Goal: Task Accomplishment & Management: Manage account settings

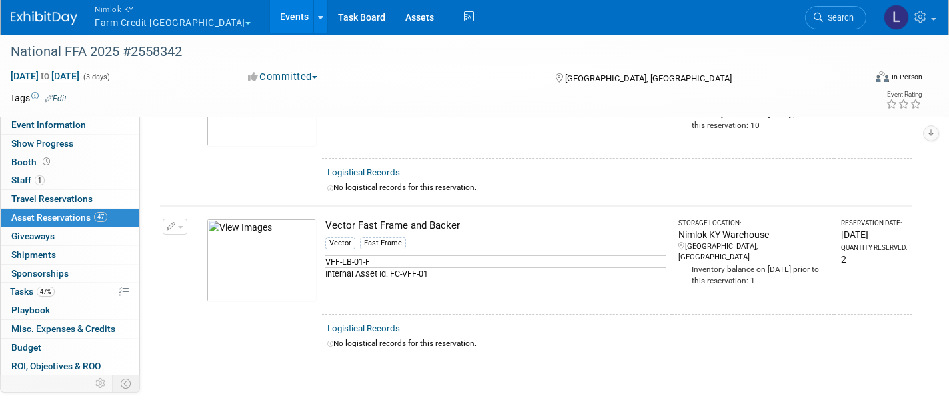
click at [270, 16] on link "Events" at bounding box center [294, 16] width 49 height 33
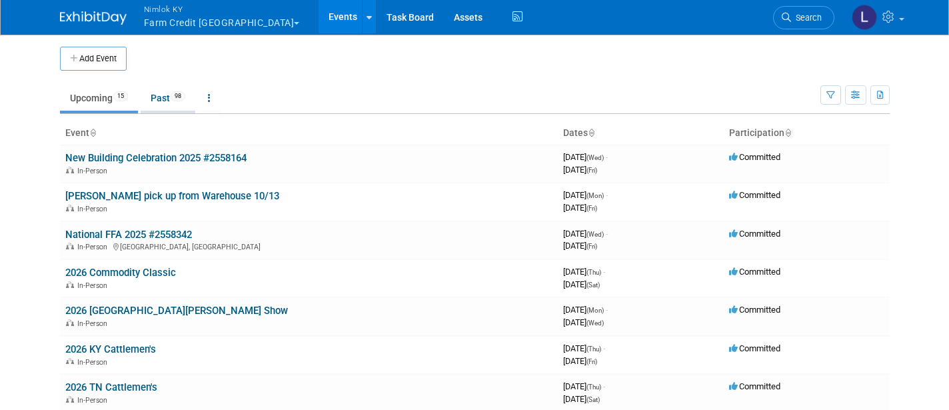
click at [166, 98] on link "Past 98" at bounding box center [168, 97] width 55 height 25
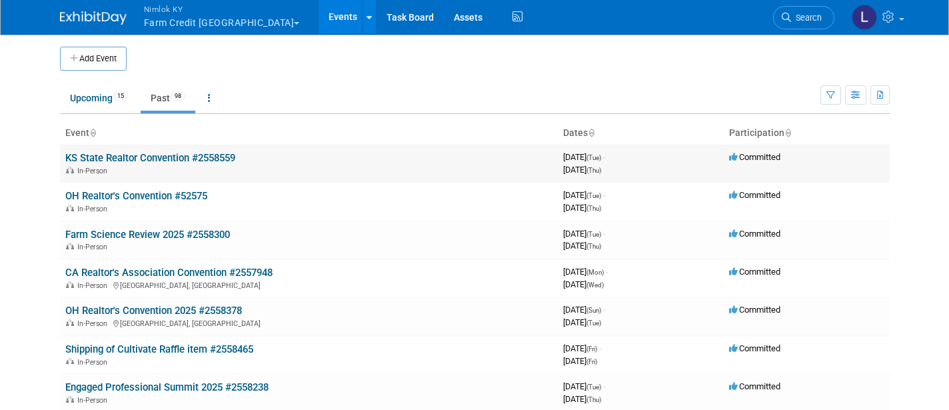
click at [149, 153] on link "KS State Realtor Convention #2558559" at bounding box center [150, 158] width 170 height 12
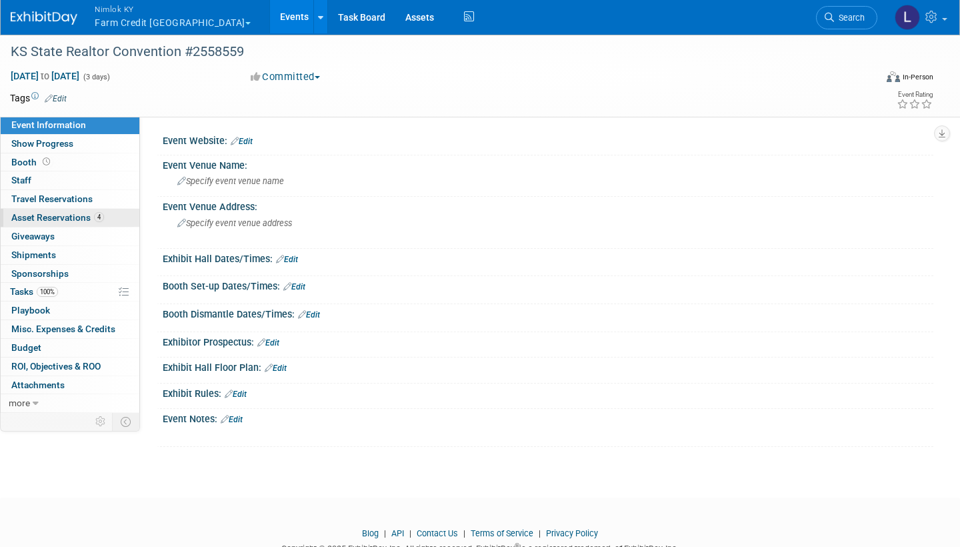
click at [68, 214] on span "Asset Reservations 4" at bounding box center [57, 217] width 93 height 11
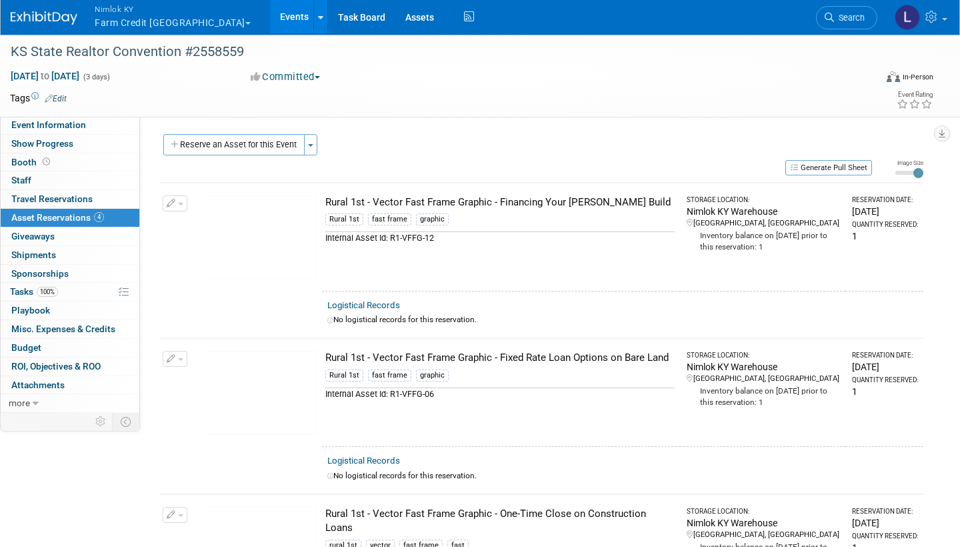
click at [381, 301] on link "Logistical Records" at bounding box center [363, 305] width 73 height 10
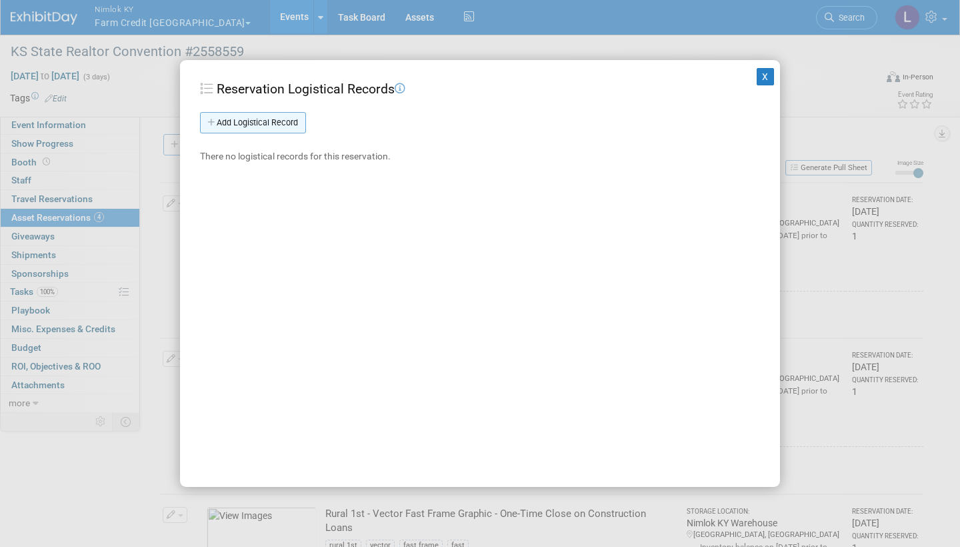
click at [267, 114] on link "Add Logistical Record" at bounding box center [253, 122] width 106 height 21
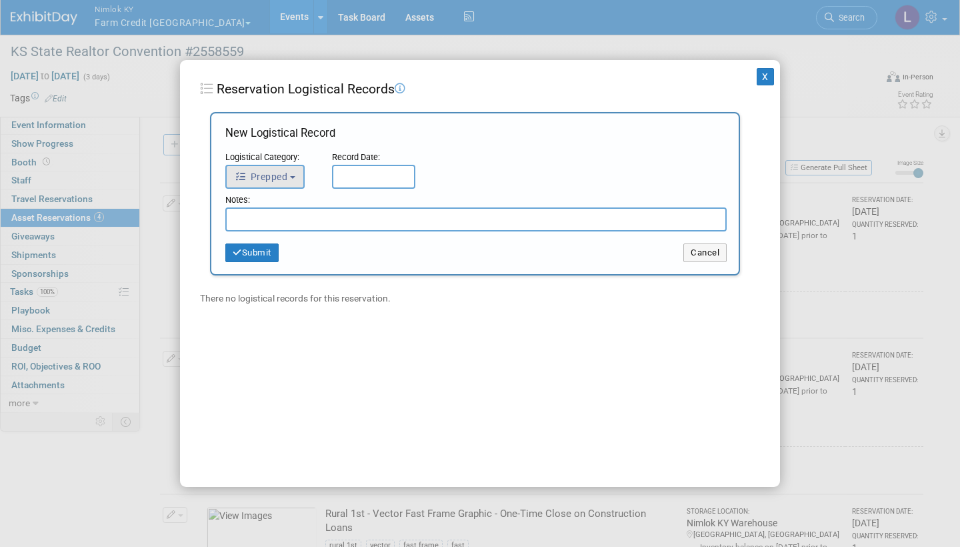
click at [292, 172] on button "Prepped" at bounding box center [264, 177] width 79 height 24
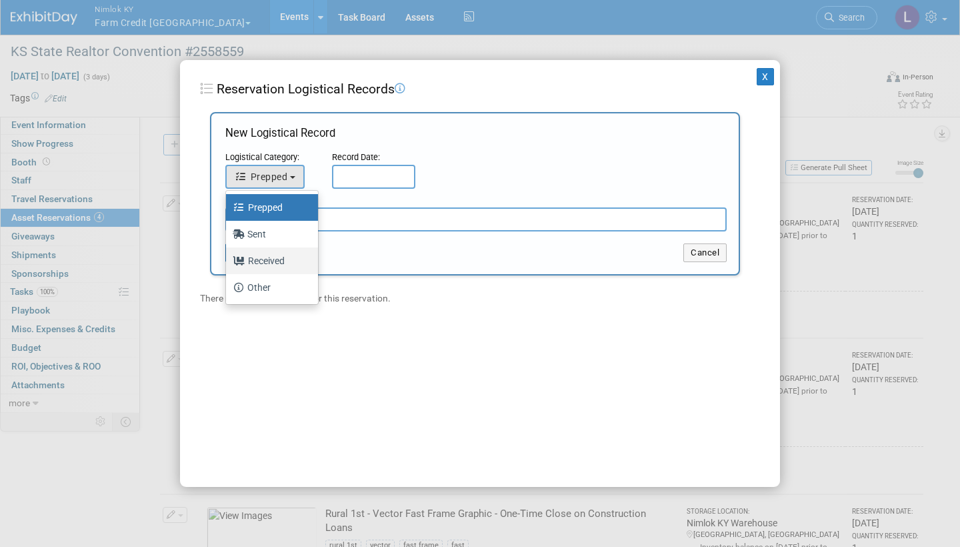
click at [281, 259] on label "Received" at bounding box center [269, 260] width 72 height 21
click at [228, 259] on input "Received" at bounding box center [223, 259] width 9 height 9
select select "3"
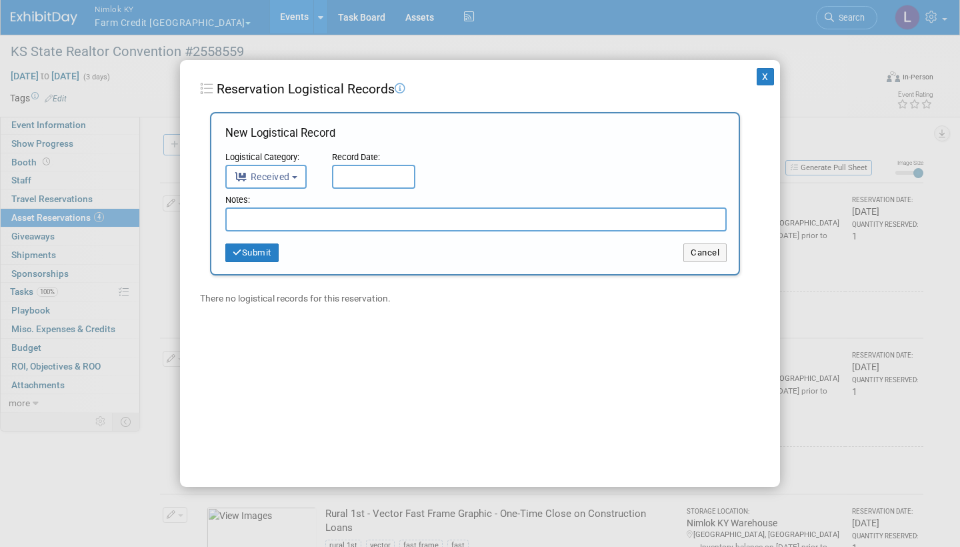
click at [385, 182] on input "text" at bounding box center [373, 177] width 83 height 24
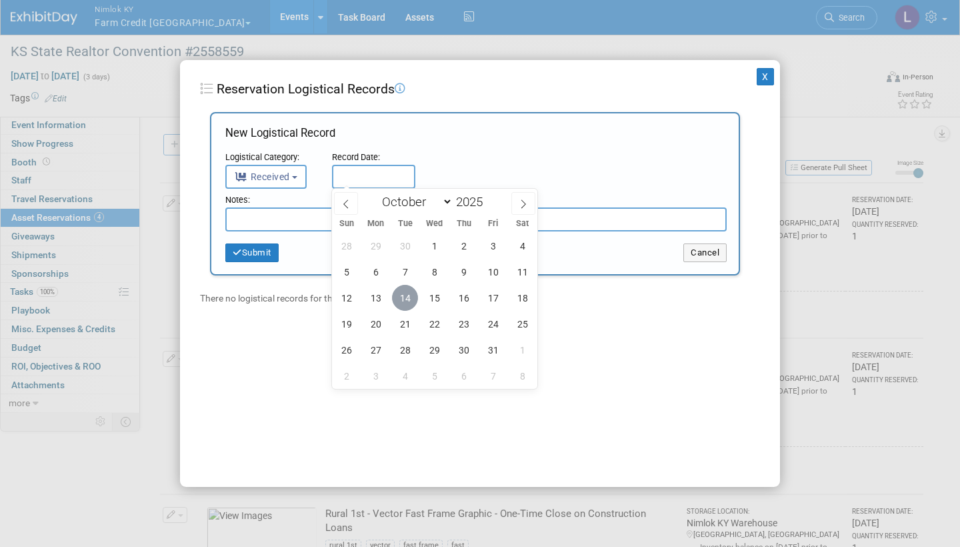
click at [404, 297] on span "14" at bounding box center [405, 298] width 26 height 26
type input "Oct 14, 2025"
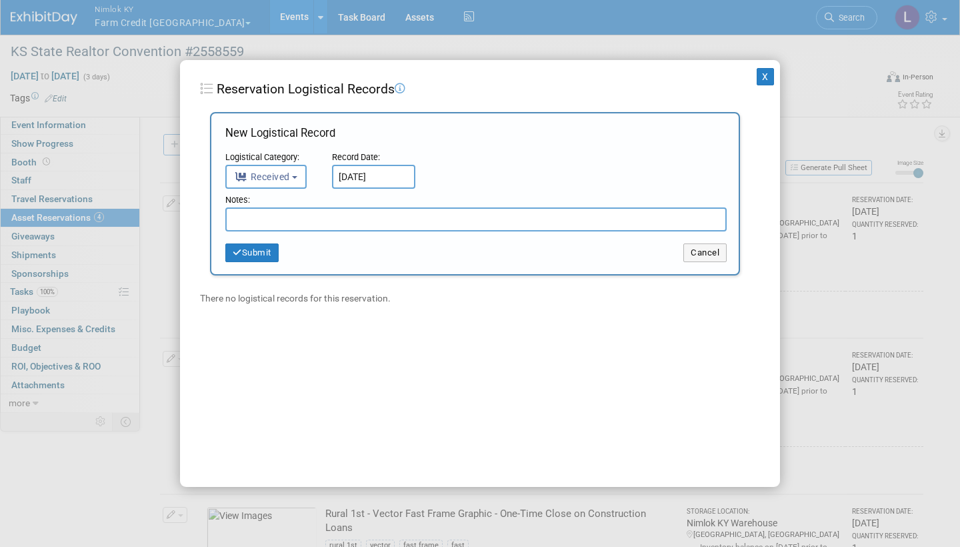
click at [303, 219] on input "text" at bounding box center [475, 219] width 501 height 24
drag, startPoint x: 351, startPoint y: 219, endPoint x: 219, endPoint y: 217, distance: 132.0
click at [219, 217] on div "New Logistical Record Logistical Category: <i class="fas fa-tasks" style="paddi…" at bounding box center [475, 193] width 530 height 163
type input "Received in good condition"
click at [263, 249] on button "Submit" at bounding box center [251, 252] width 53 height 19
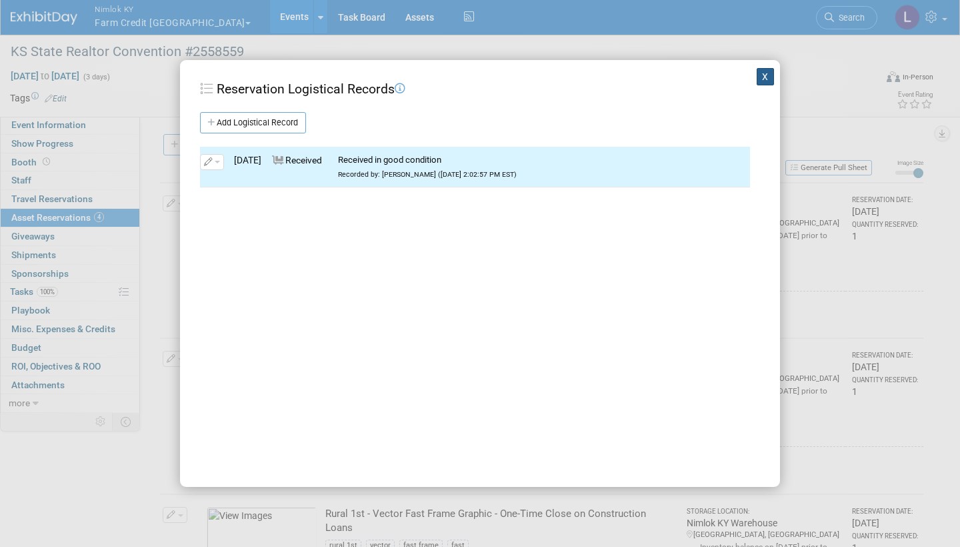
click at [764, 73] on button "X" at bounding box center [765, 76] width 17 height 17
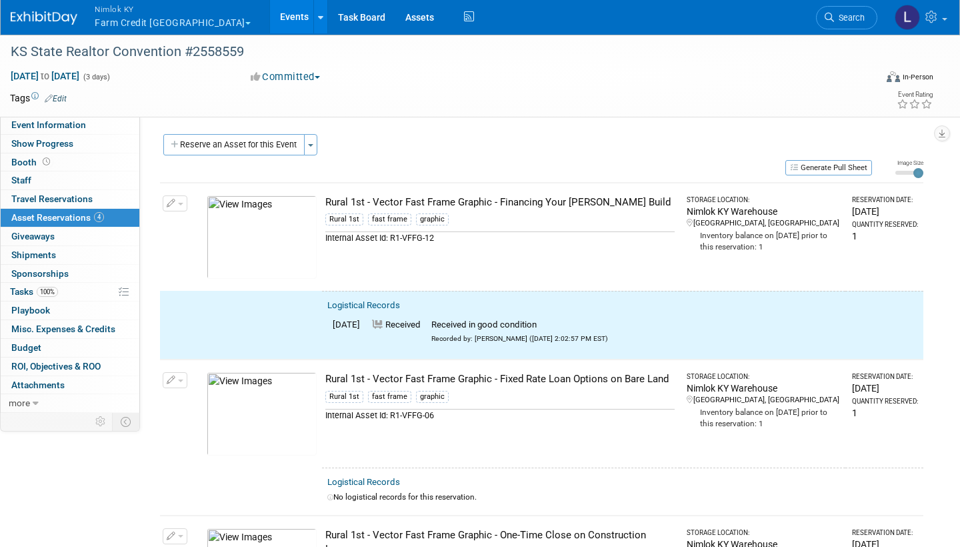
click at [177, 198] on button "button" at bounding box center [175, 203] width 25 height 16
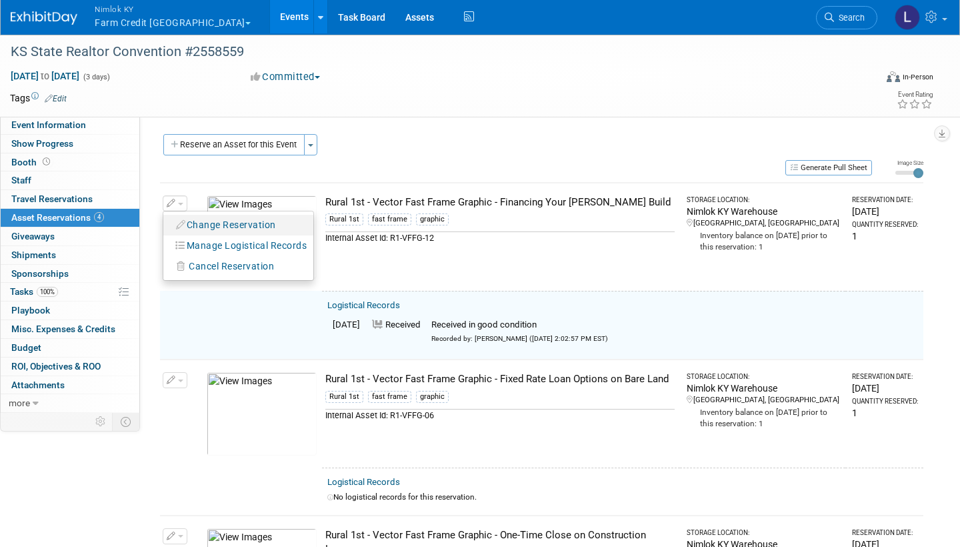
click at [210, 221] on button "Change Reservation" at bounding box center [226, 225] width 113 height 18
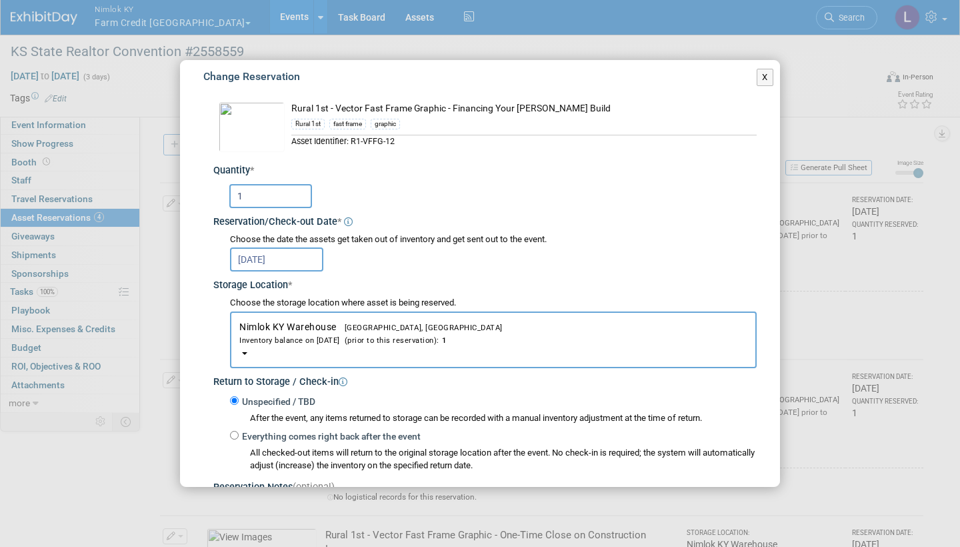
scroll to position [98, 0]
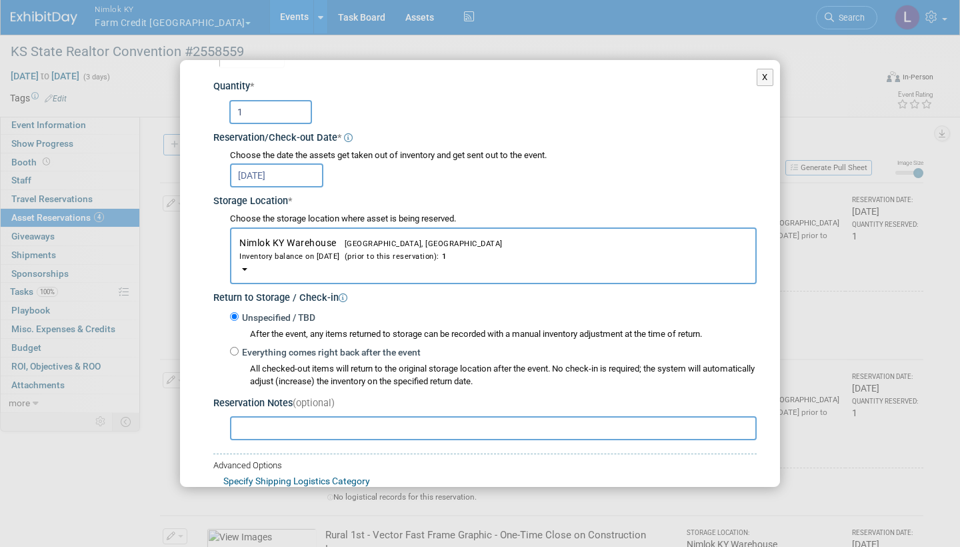
click at [235, 347] on input "Everything comes right back after the event" at bounding box center [234, 351] width 9 height 9
radio input "true"
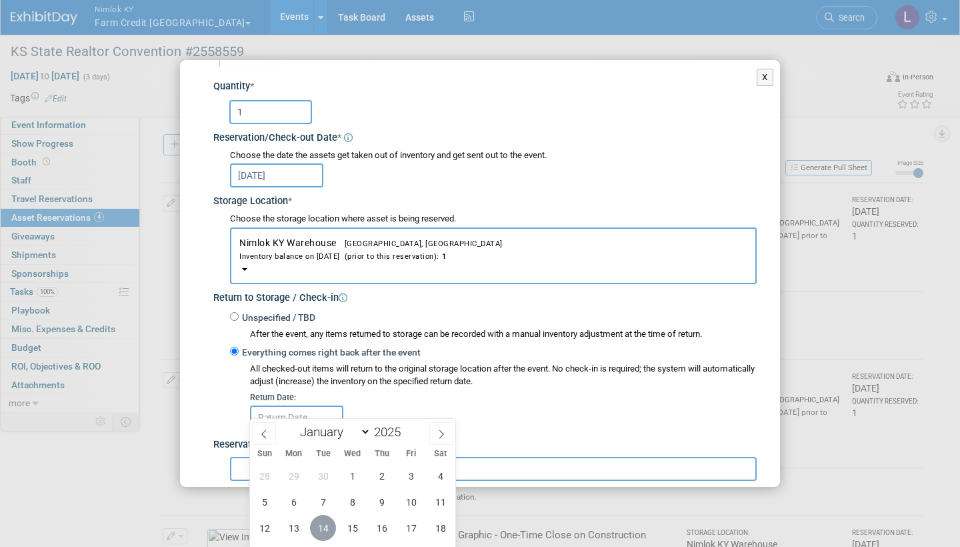
click at [325, 409] on span "14" at bounding box center [323, 528] width 26 height 26
type input "Oct 14, 2025"
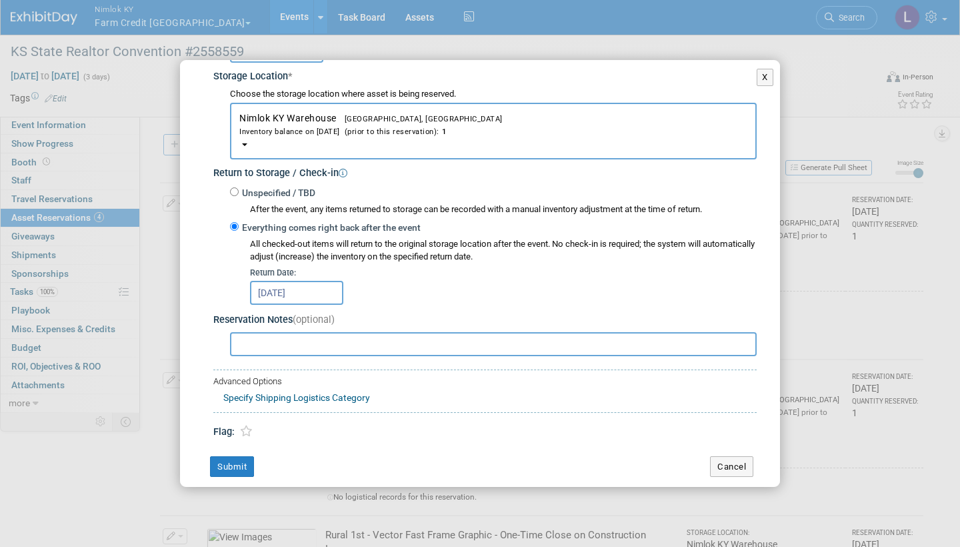
scroll to position [222, 0]
click at [241, 409] on button "Submit" at bounding box center [232, 467] width 44 height 21
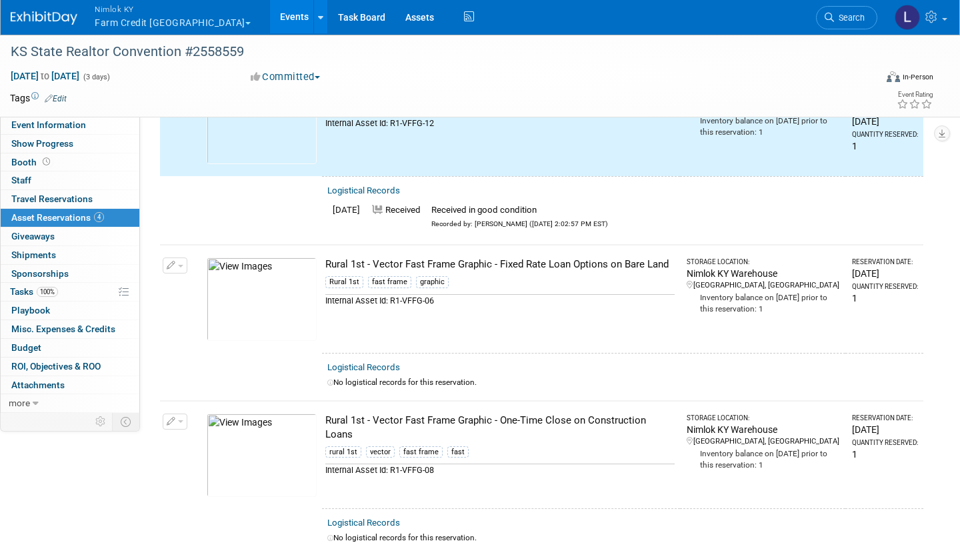
scroll to position [125, 0]
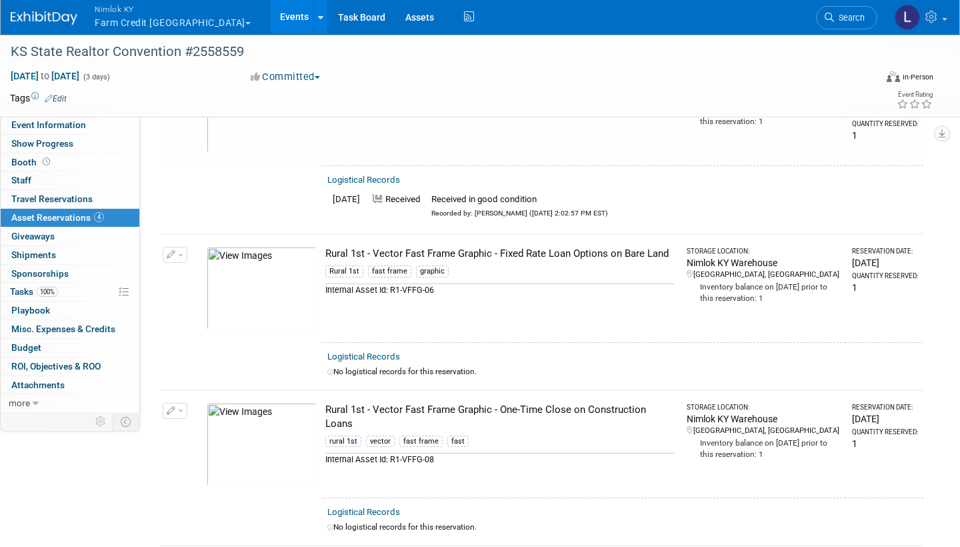
click at [383, 352] on link "Logistical Records" at bounding box center [363, 356] width 73 height 10
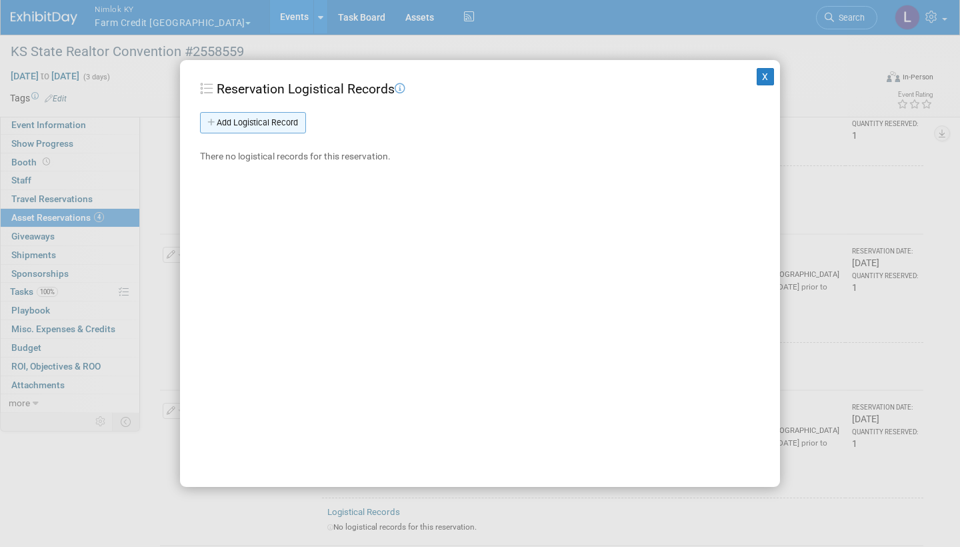
click at [277, 121] on link "Add Logistical Record" at bounding box center [253, 122] width 106 height 21
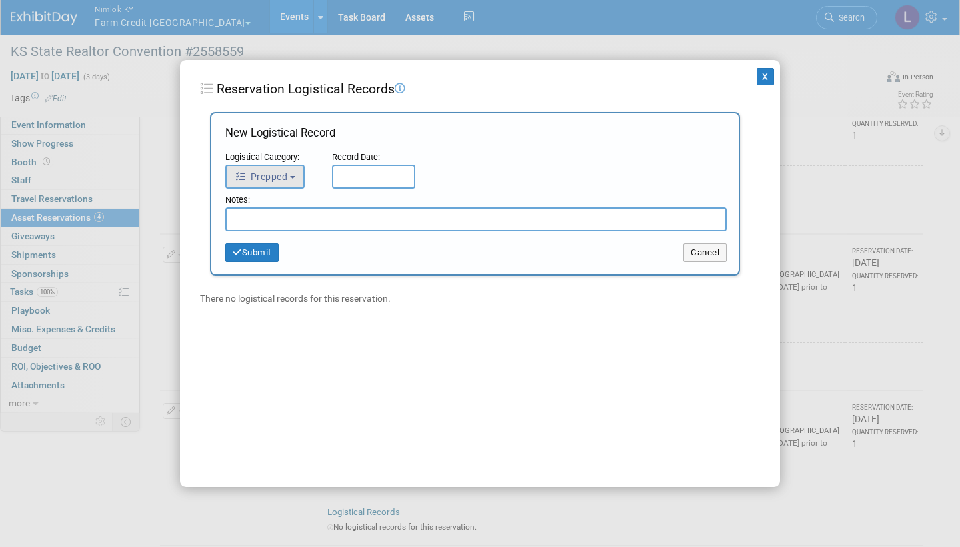
click at [298, 167] on button "Prepped" at bounding box center [264, 177] width 79 height 24
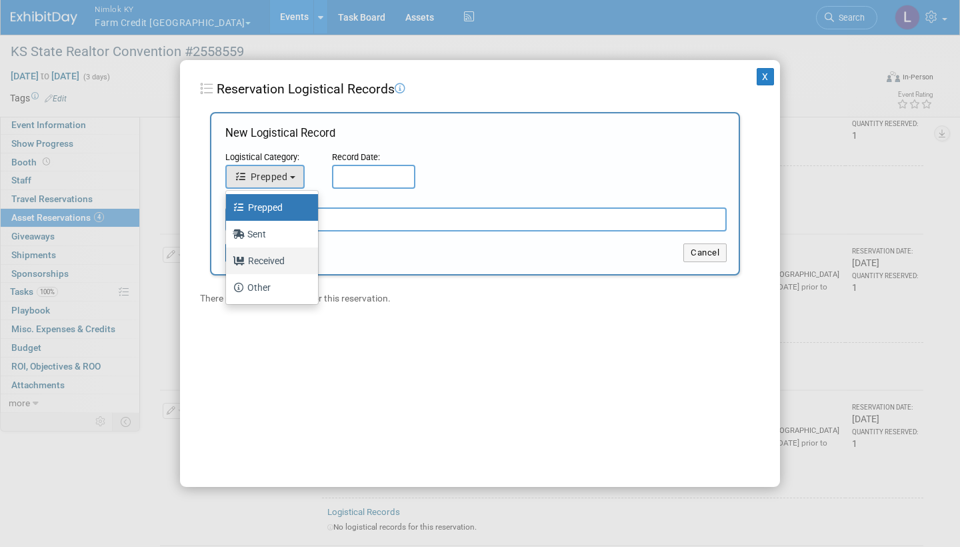
click at [282, 262] on label "Received" at bounding box center [269, 260] width 72 height 21
click at [228, 262] on input "Received" at bounding box center [223, 259] width 9 height 9
select select "3"
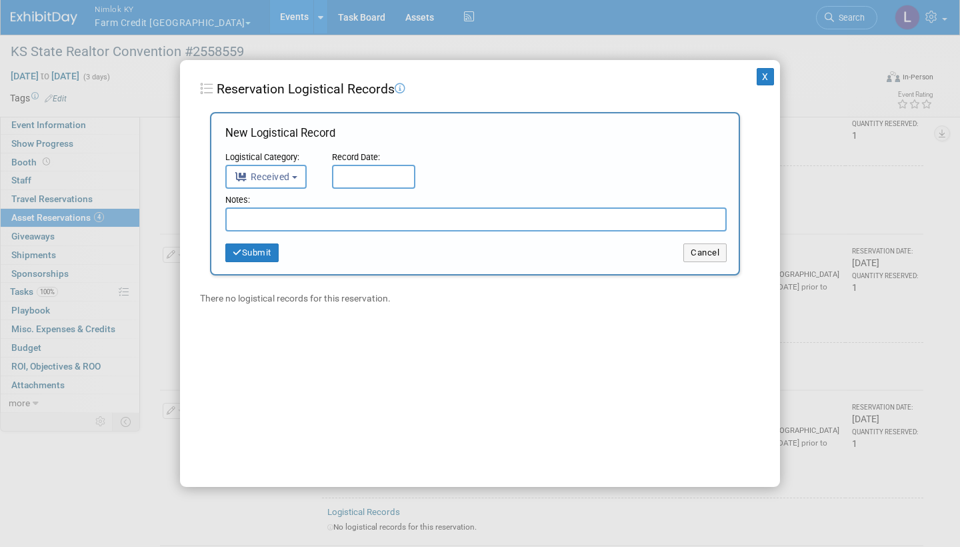
click at [373, 176] on input "text" at bounding box center [373, 177] width 83 height 24
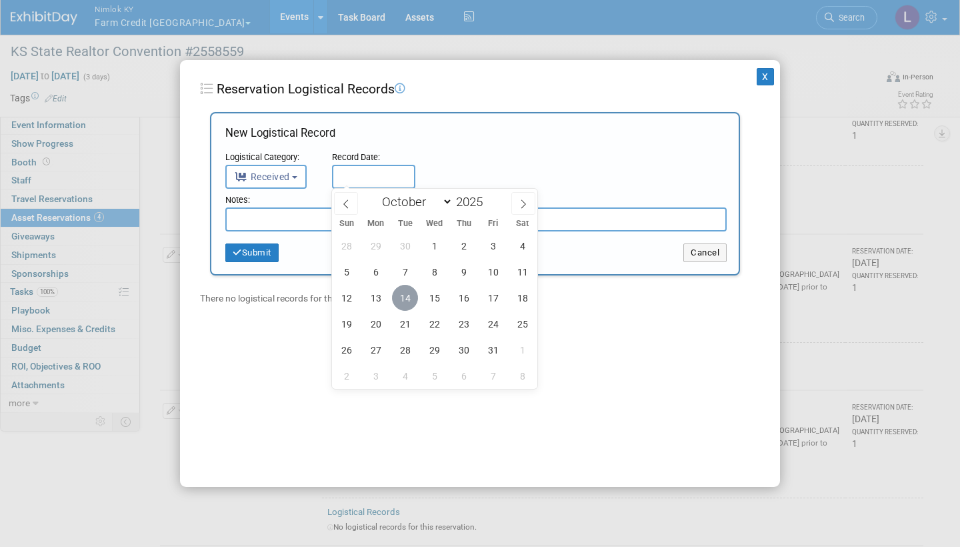
click at [407, 289] on span "14" at bounding box center [405, 298] width 26 height 26
type input "Oct 14, 2025"
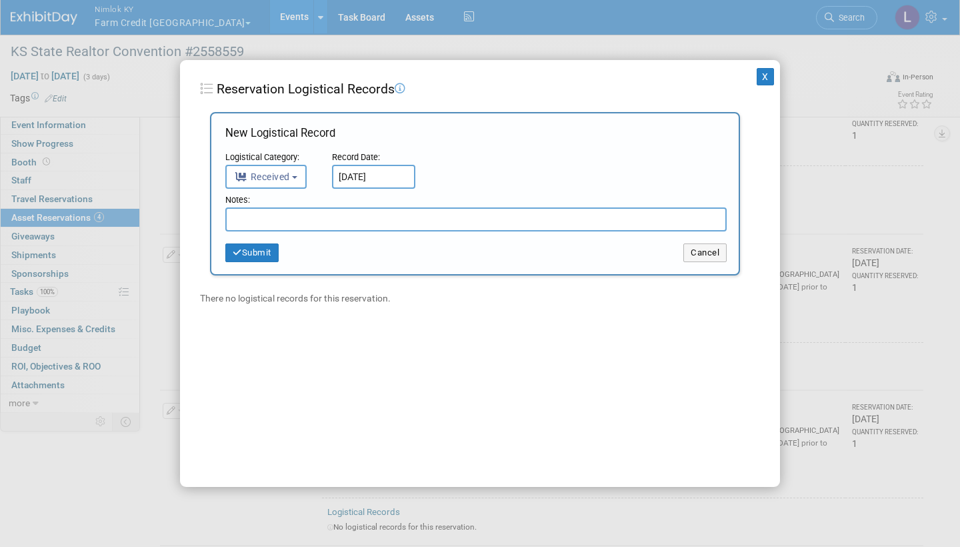
click at [267, 218] on input "text" at bounding box center [475, 219] width 501 height 24
paste input "Received in good condition"
type input "Received in good condition"
click at [253, 243] on button "Submit" at bounding box center [251, 252] width 53 height 19
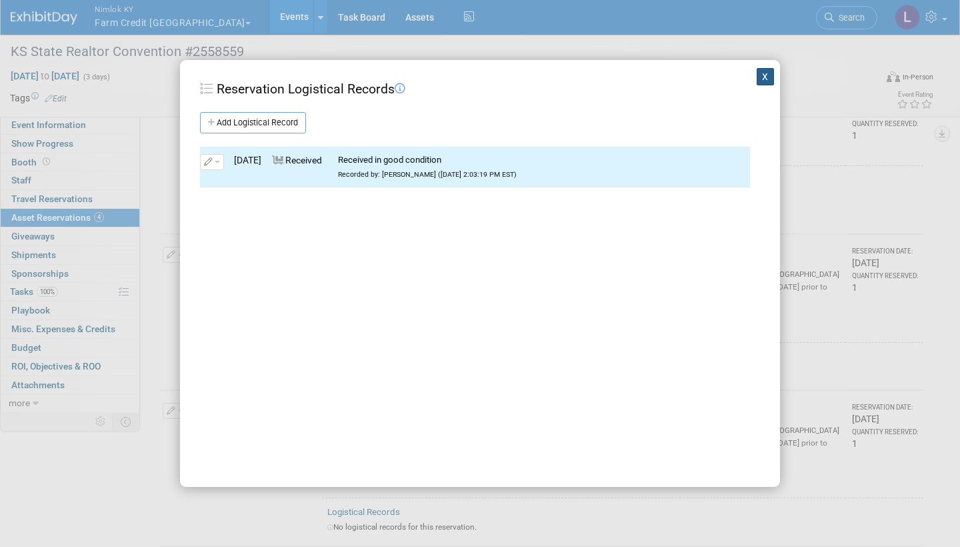
click at [769, 72] on button "X" at bounding box center [765, 76] width 17 height 17
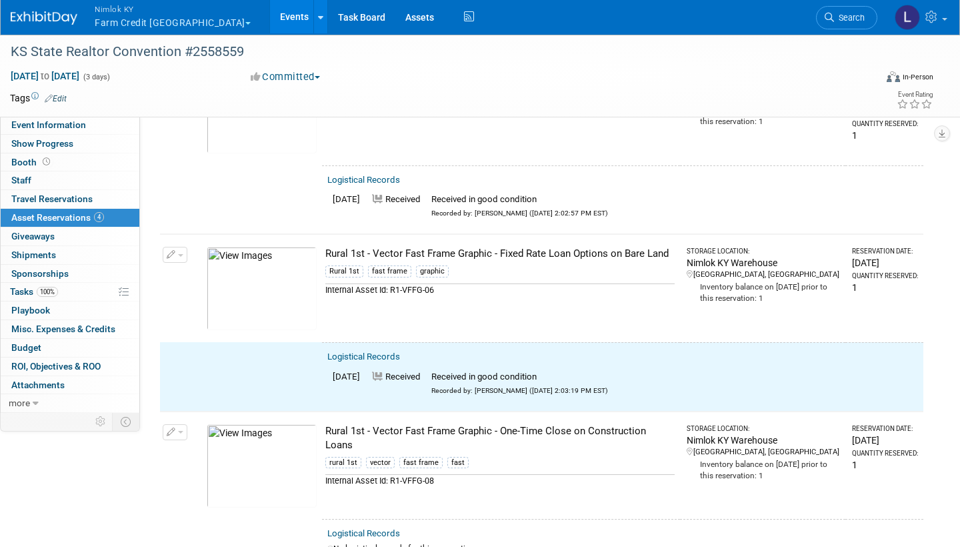
click at [176, 247] on button "button" at bounding box center [175, 255] width 25 height 16
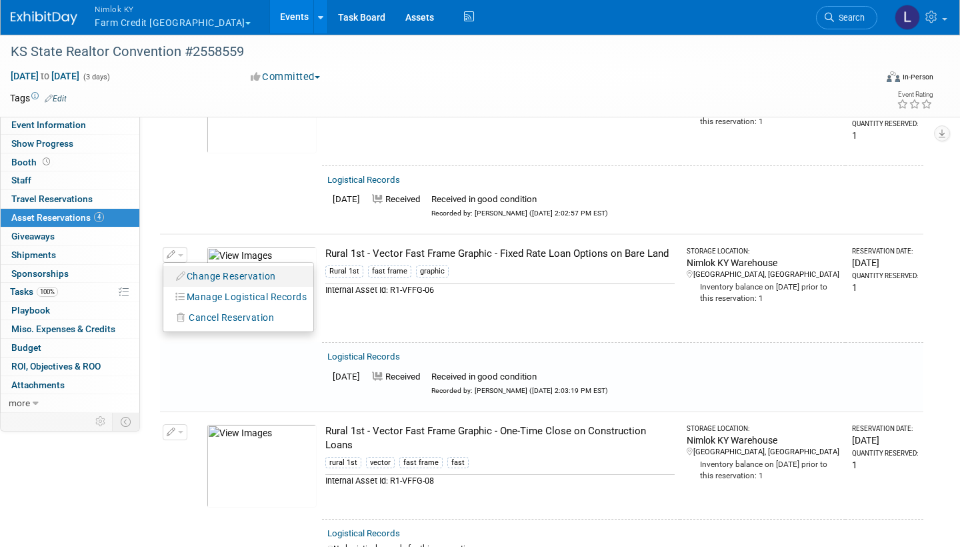
click at [239, 275] on button "Change Reservation" at bounding box center [226, 276] width 113 height 18
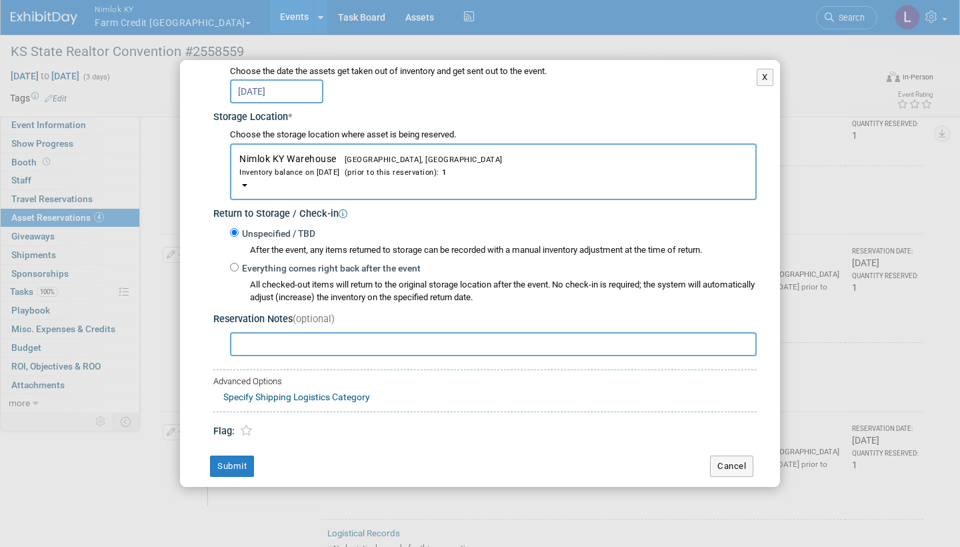
scroll to position [181, 0]
click at [234, 263] on input "Everything comes right back after the event" at bounding box center [234, 267] width 9 height 9
radio input "true"
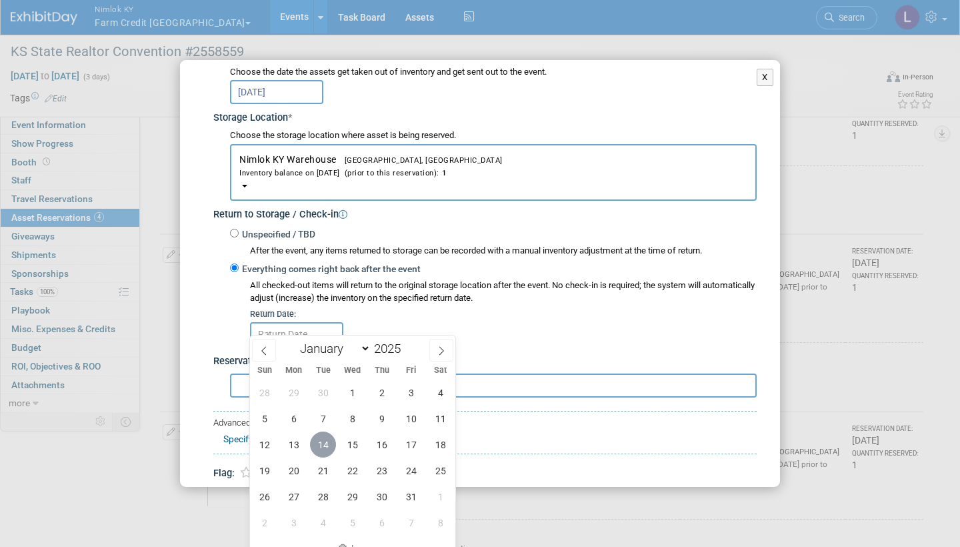
click at [325, 409] on span "14" at bounding box center [323, 444] width 26 height 26
type input "Oct 14, 2025"
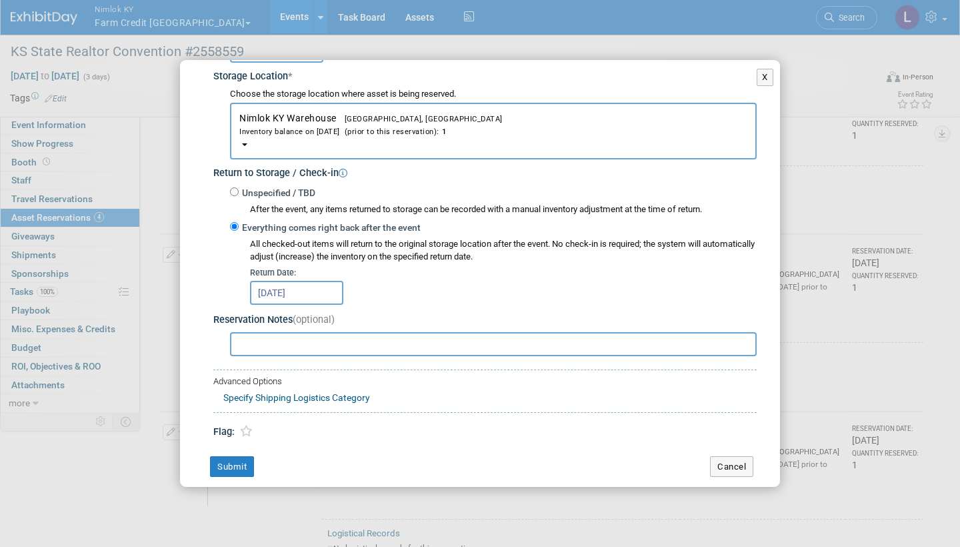
scroll to position [222, 0]
click at [238, 409] on button "Submit" at bounding box center [232, 467] width 44 height 21
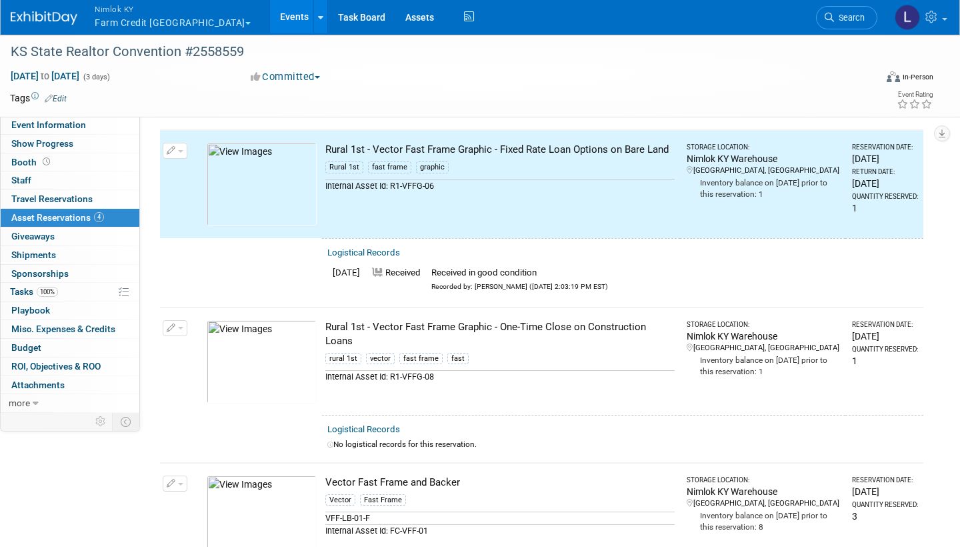
scroll to position [275, 0]
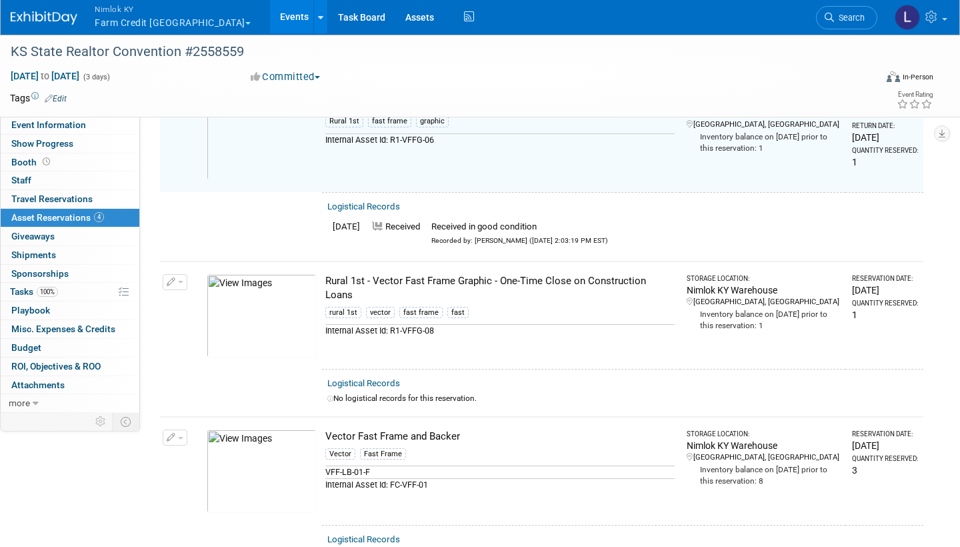
click at [386, 378] on link "Logistical Records" at bounding box center [363, 383] width 73 height 10
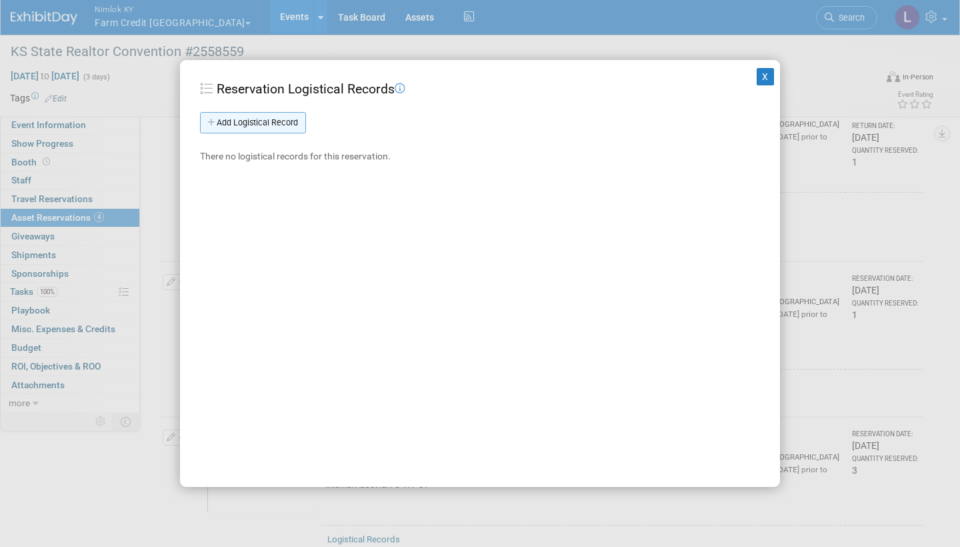
click at [278, 119] on link "Add Logistical Record" at bounding box center [253, 122] width 106 height 21
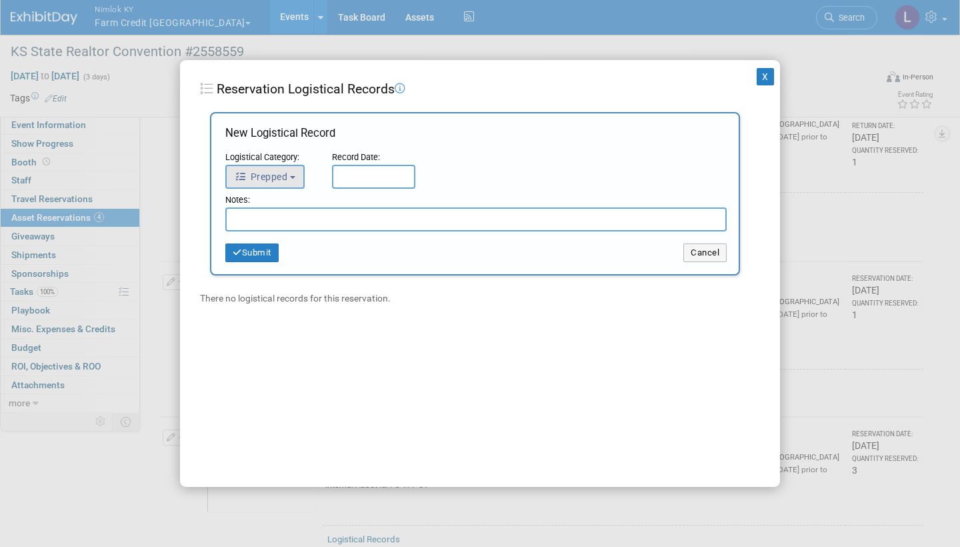
click at [292, 173] on button "Prepped" at bounding box center [264, 177] width 79 height 24
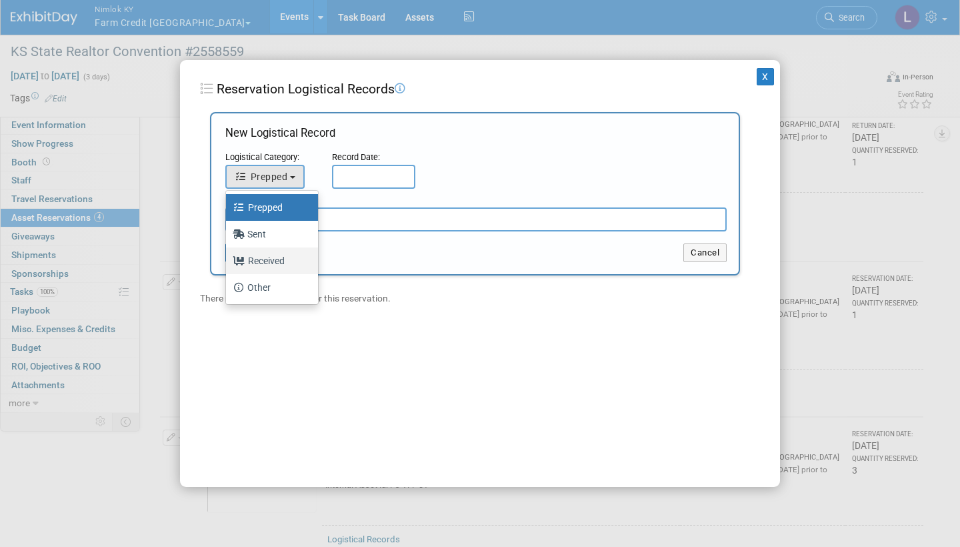
click at [271, 261] on label "Received" at bounding box center [269, 260] width 72 height 21
click at [228, 261] on input "Received" at bounding box center [223, 259] width 9 height 9
select select "3"
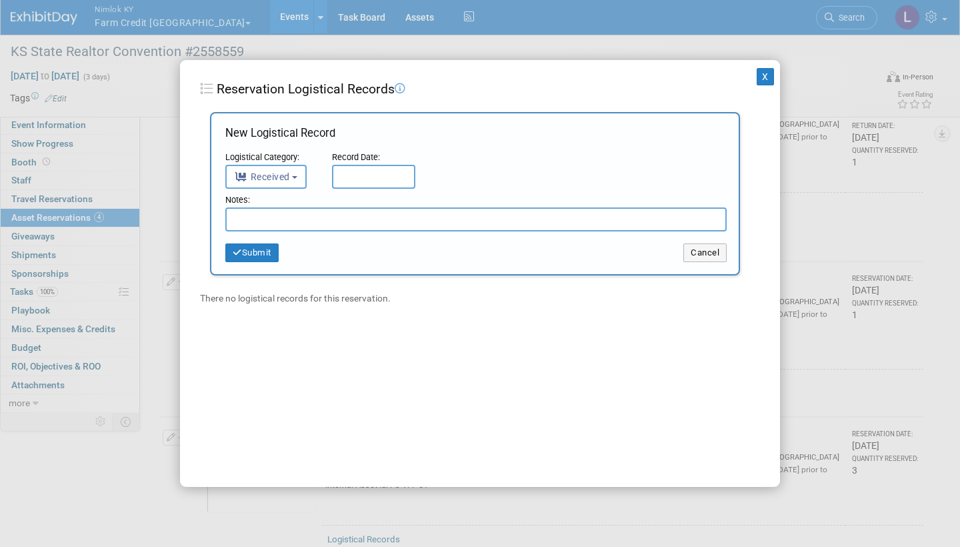
click at [374, 173] on input "text" at bounding box center [373, 177] width 83 height 24
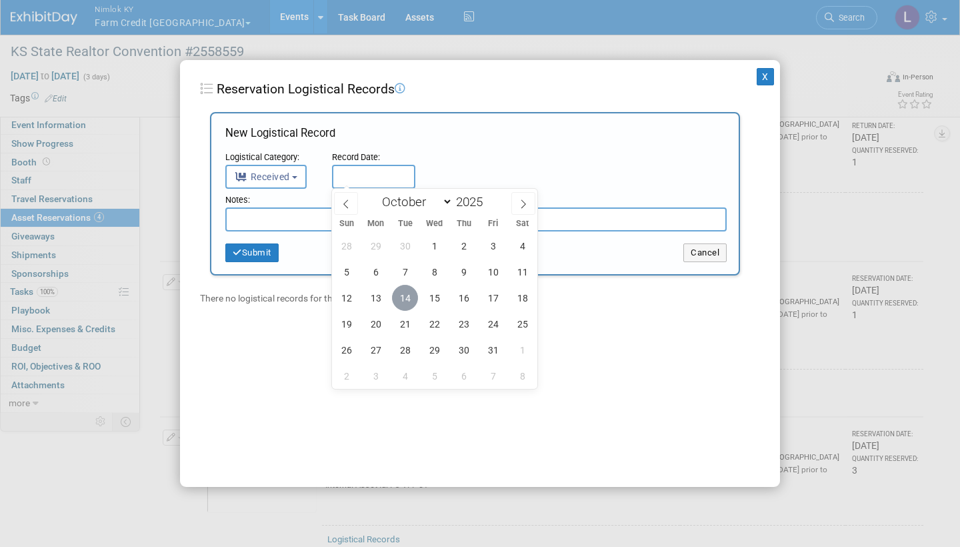
click at [404, 294] on span "14" at bounding box center [405, 298] width 26 height 26
type input "Oct 14, 2025"
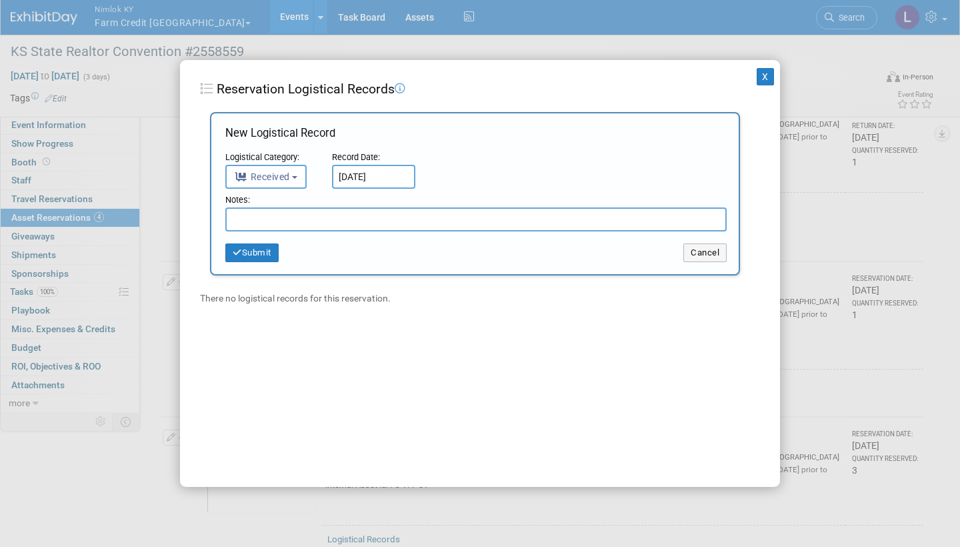
click at [329, 219] on input "text" at bounding box center [475, 219] width 501 height 24
paste input "Received in good condition"
type input "Received in good condition"
click at [256, 247] on button "Submit" at bounding box center [251, 252] width 53 height 19
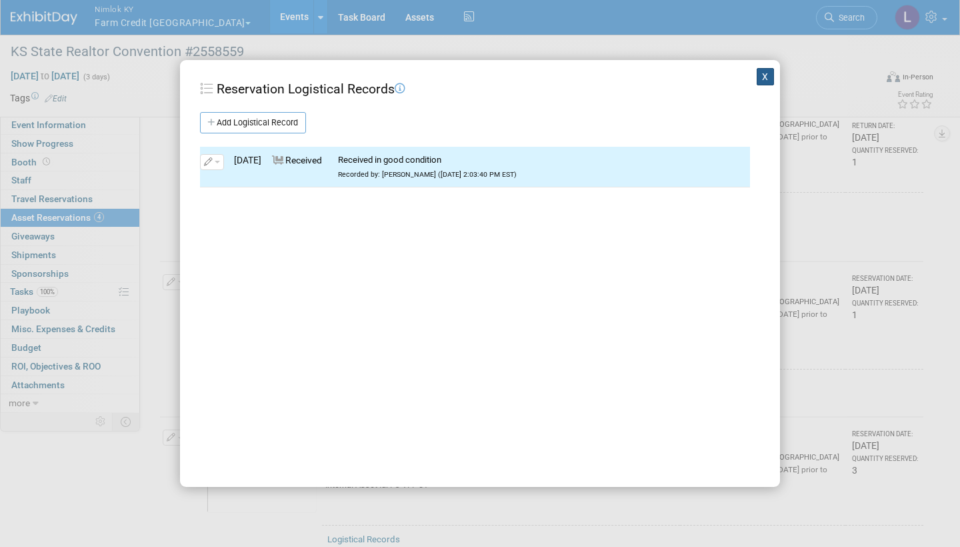
click at [766, 70] on button "X" at bounding box center [765, 76] width 17 height 17
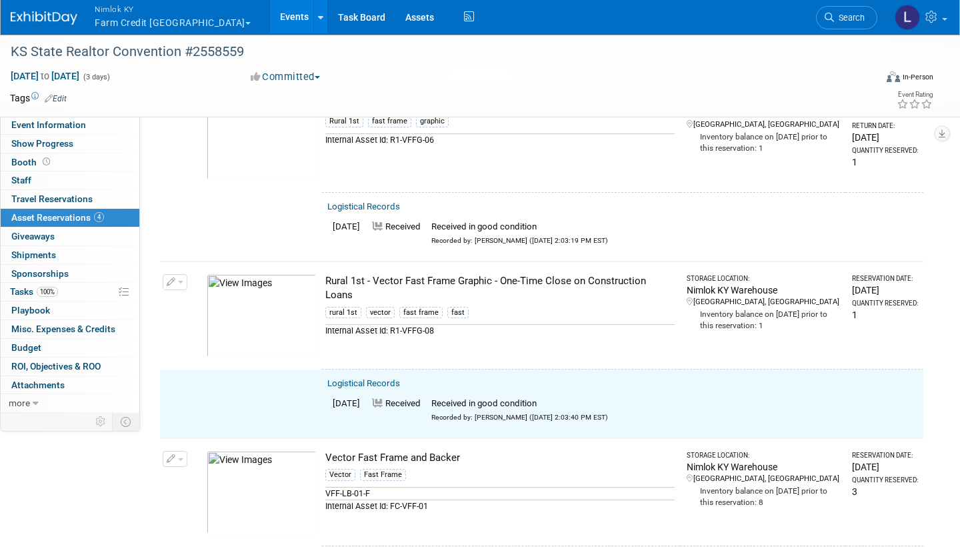
click at [179, 274] on button "button" at bounding box center [175, 282] width 25 height 16
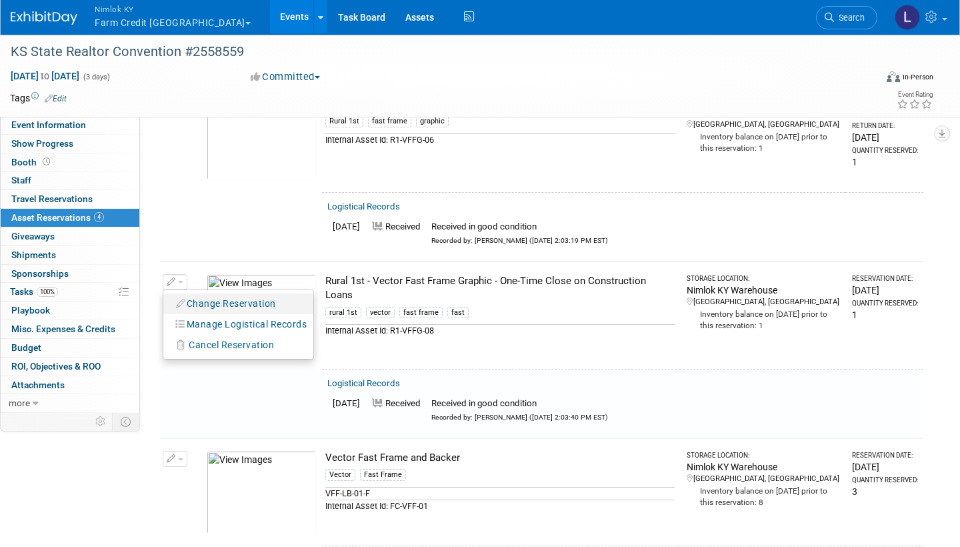
click at [236, 297] on button "Change Reservation" at bounding box center [226, 304] width 113 height 18
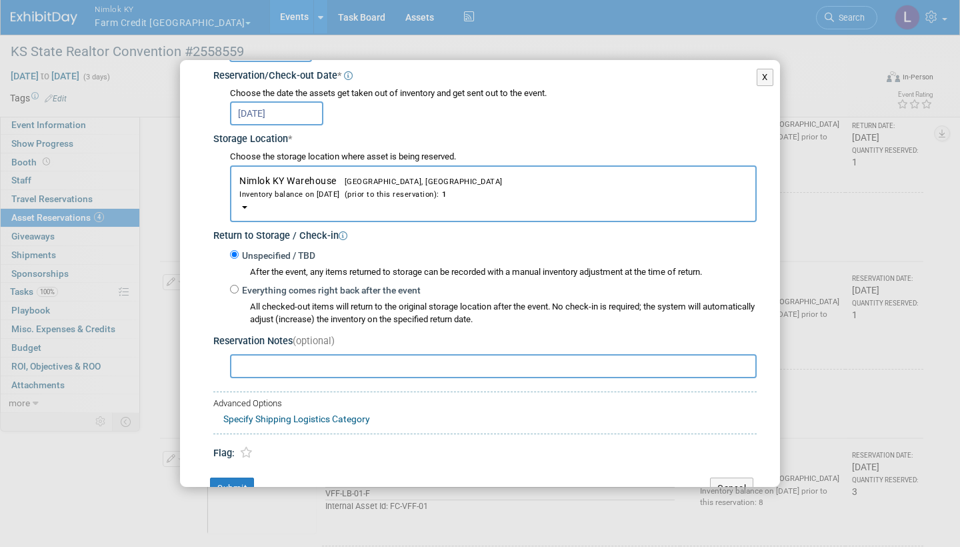
scroll to position [162, 0]
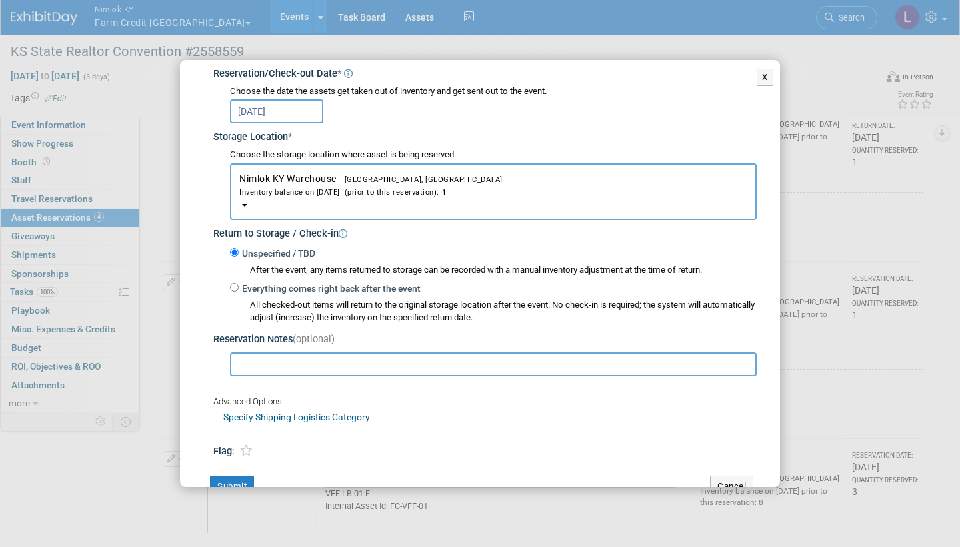
click at [235, 283] on input "Everything comes right back after the event" at bounding box center [234, 287] width 9 height 9
radio input "true"
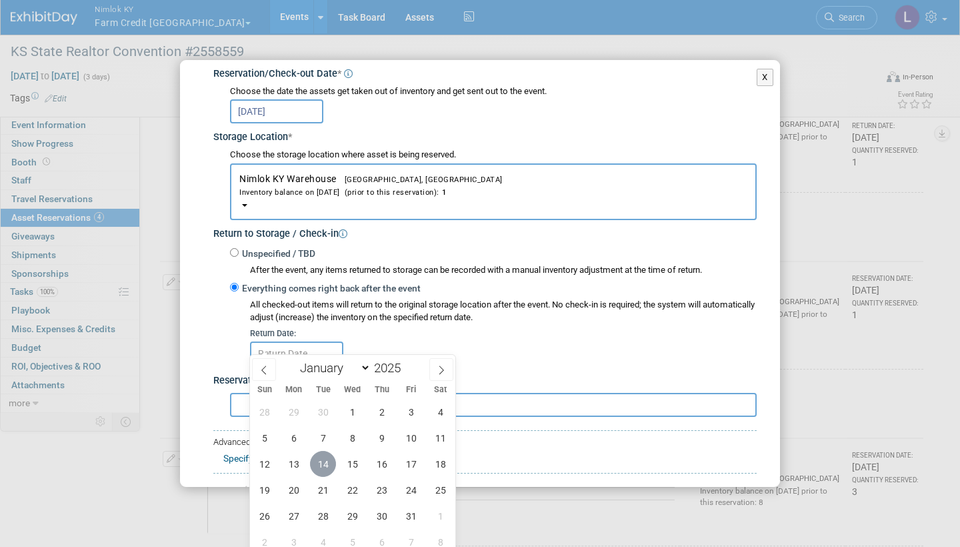
click at [323, 409] on span "14" at bounding box center [323, 464] width 26 height 26
type input "Oct 14, 2025"
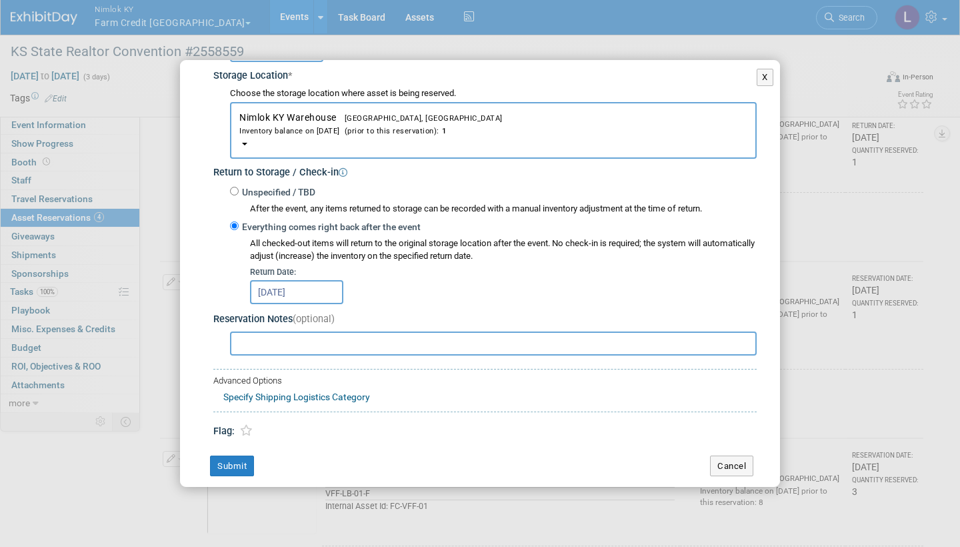
scroll to position [222, 0]
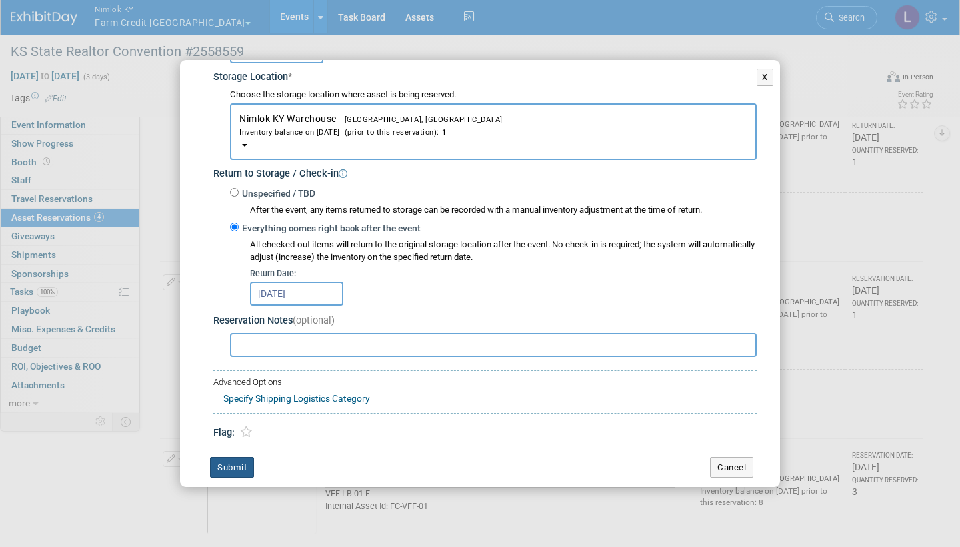
click at [243, 409] on button "Submit" at bounding box center [232, 467] width 44 height 21
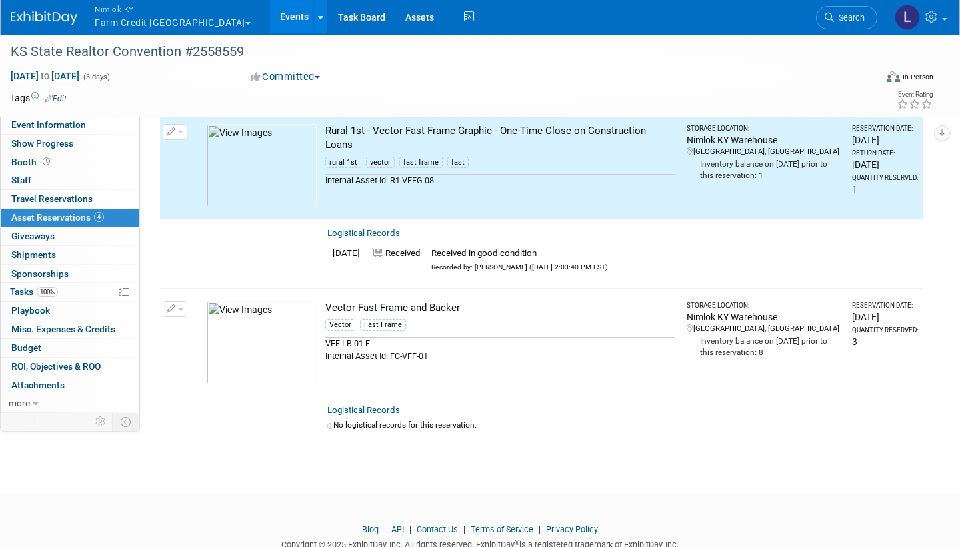
scroll to position [435, 0]
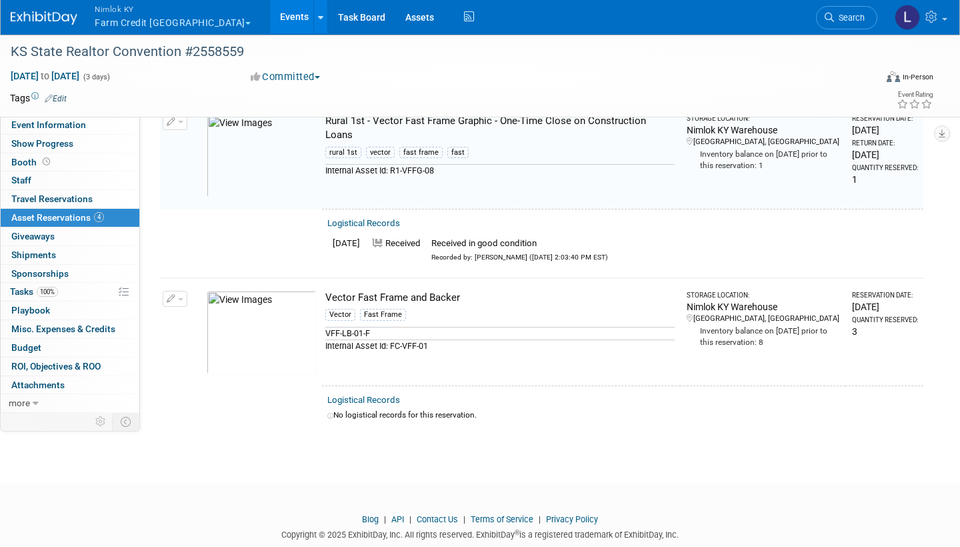
click at [377, 395] on link "Logistical Records" at bounding box center [363, 400] width 73 height 10
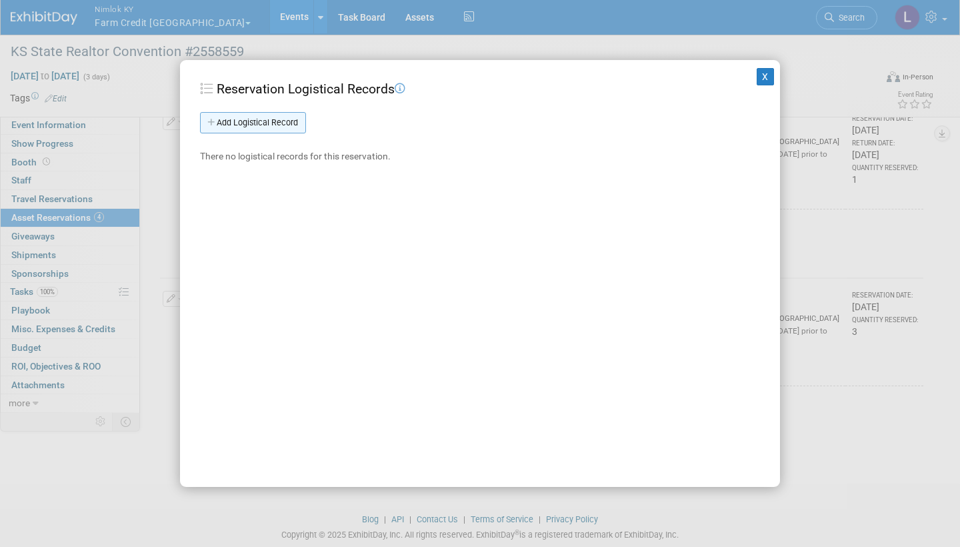
click at [277, 116] on link "Add Logistical Record" at bounding box center [253, 122] width 106 height 21
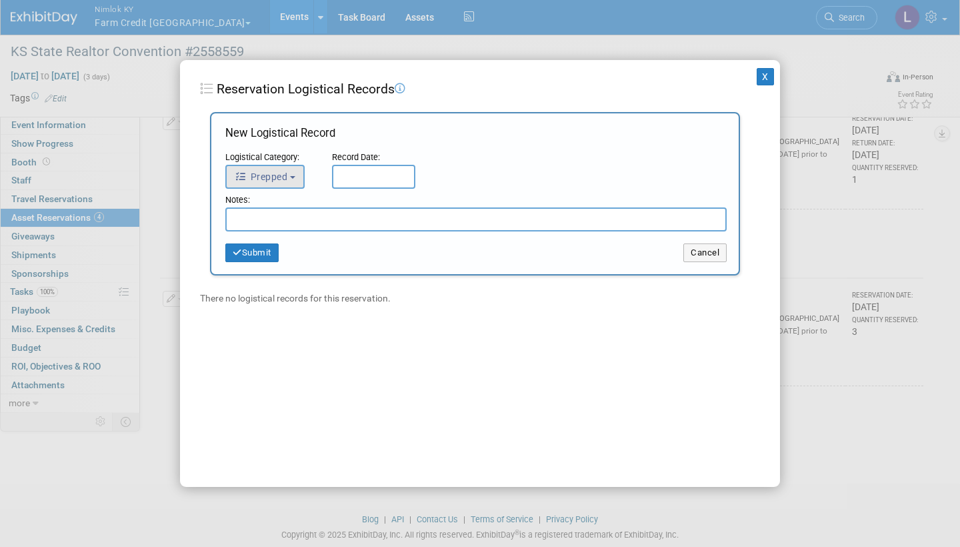
click at [294, 179] on button "Prepped" at bounding box center [264, 177] width 79 height 24
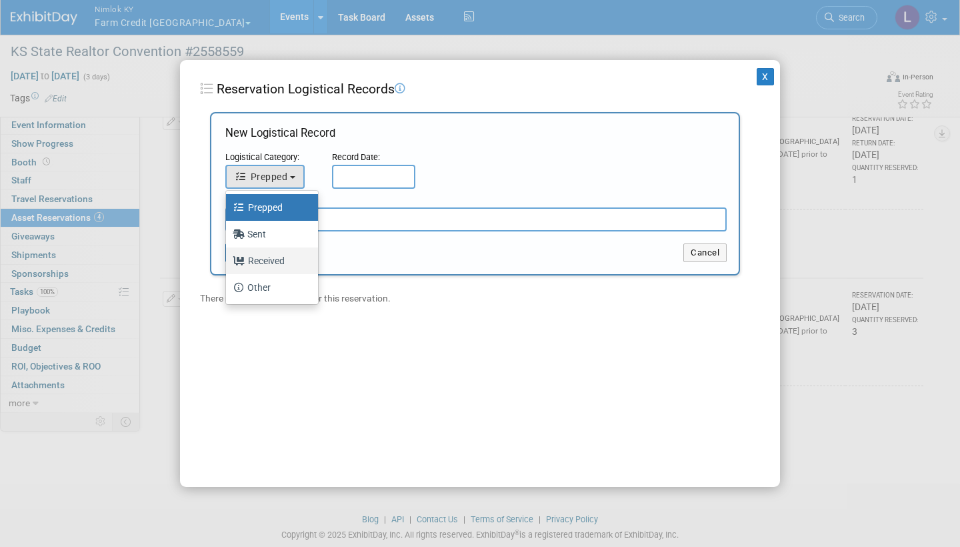
click at [281, 258] on label "Received" at bounding box center [269, 260] width 72 height 21
click at [228, 258] on input "Received" at bounding box center [223, 259] width 9 height 9
select select "3"
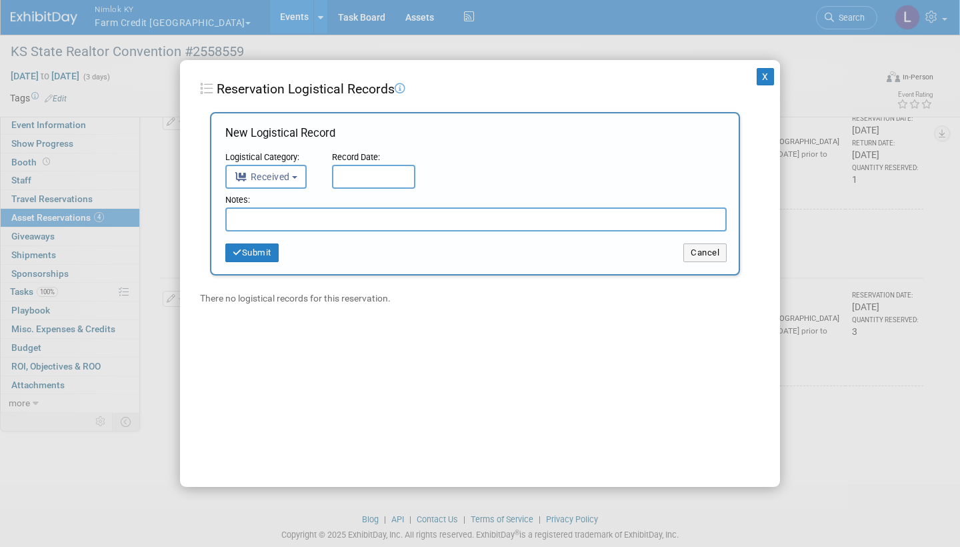
click at [385, 174] on input "text" at bounding box center [373, 177] width 83 height 24
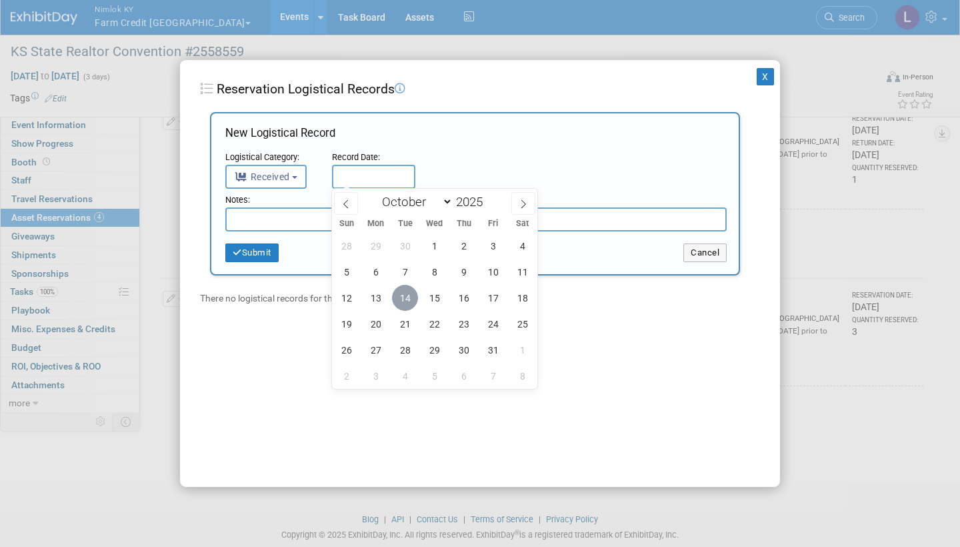
click at [410, 297] on span "14" at bounding box center [405, 298] width 26 height 26
type input "Oct 14, 2025"
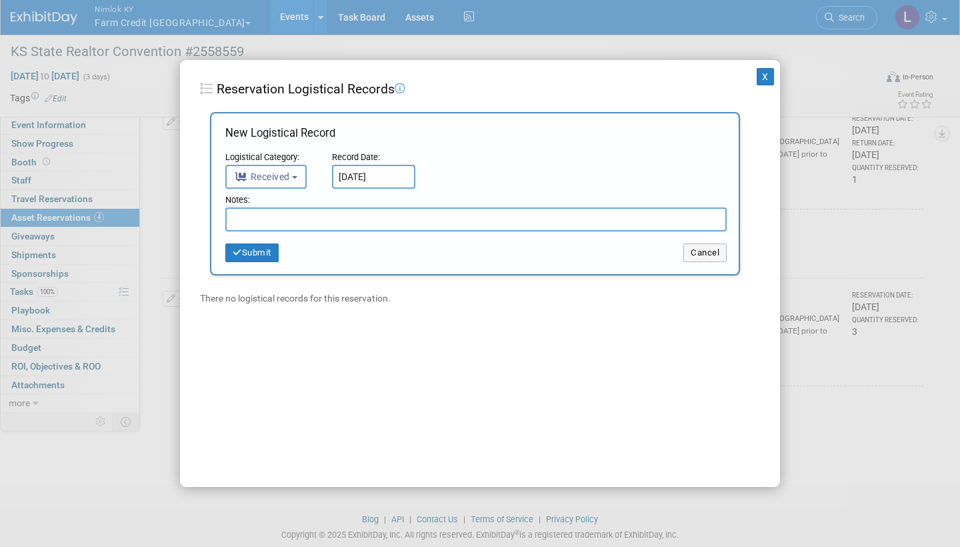
click at [309, 216] on input "text" at bounding box center [475, 219] width 501 height 24
paste input "Received in good condition"
type input "Received in good condition"
click at [268, 247] on button "Submit" at bounding box center [251, 252] width 53 height 19
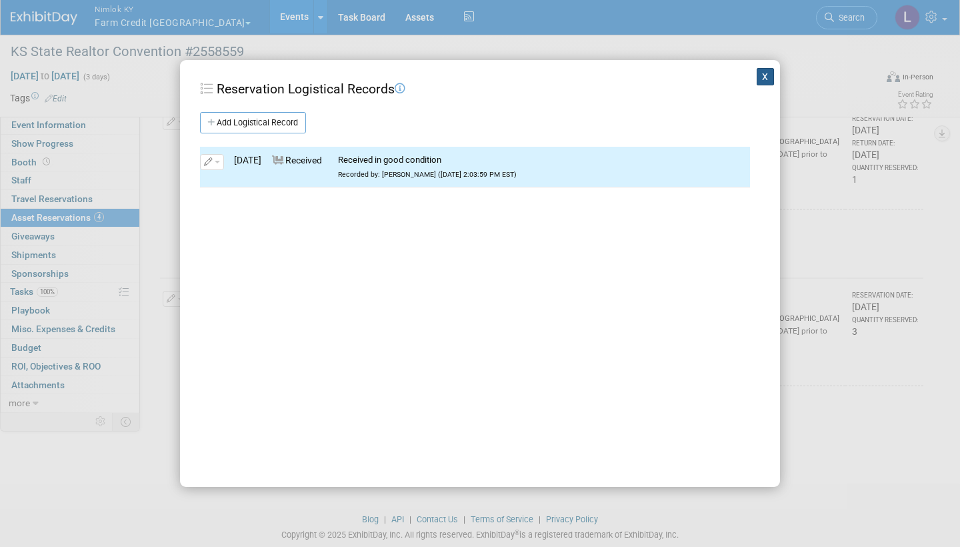
click at [767, 75] on button "X" at bounding box center [765, 76] width 17 height 17
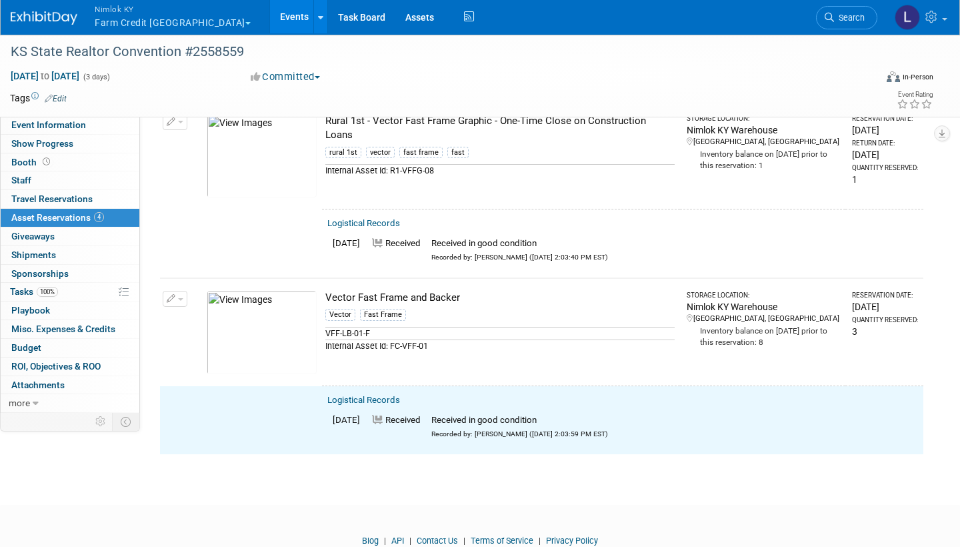
click at [177, 294] on button "button" at bounding box center [175, 299] width 25 height 16
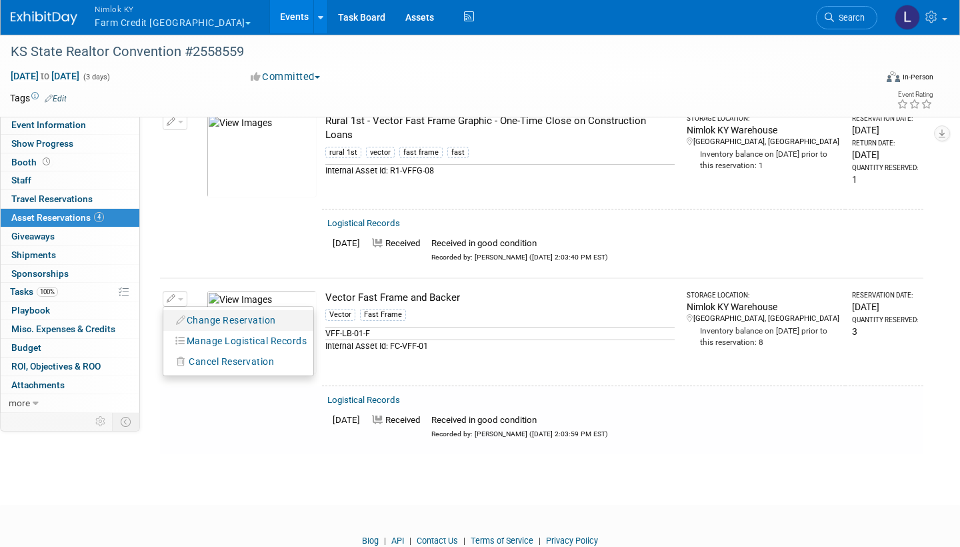
click at [228, 311] on button "Change Reservation" at bounding box center [226, 320] width 113 height 18
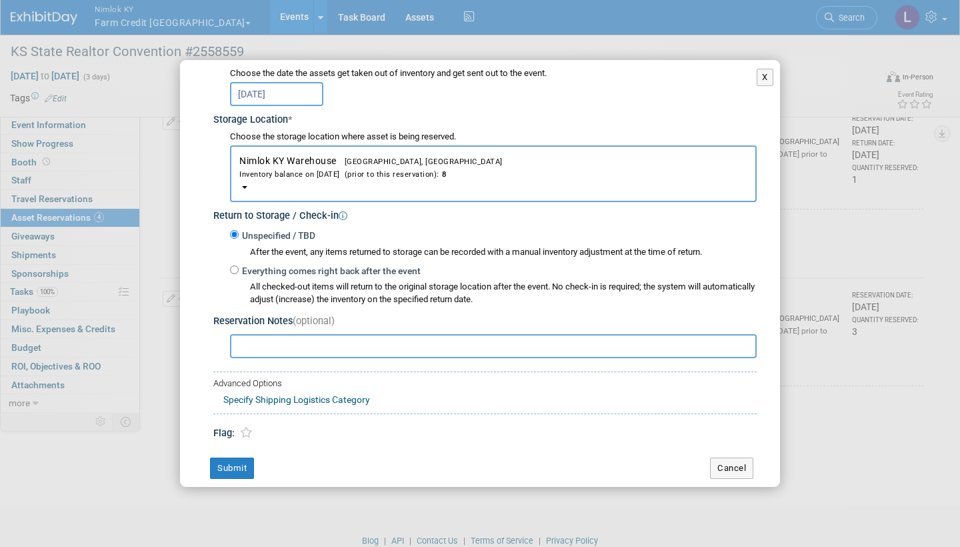
scroll to position [187, 0]
click at [232, 266] on input "Everything comes right back after the event" at bounding box center [234, 270] width 9 height 9
radio input "true"
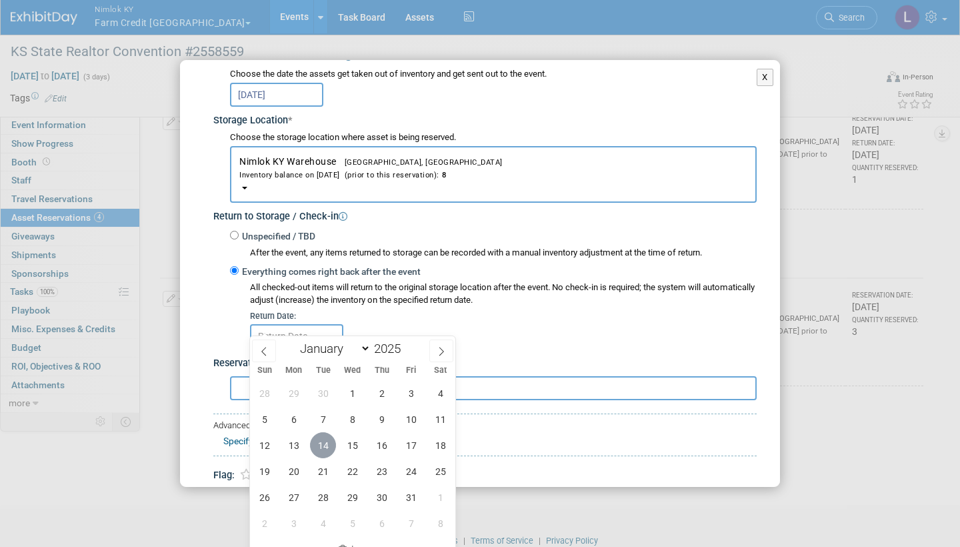
click at [321, 409] on span "14" at bounding box center [323, 445] width 26 height 26
type input "Oct 14, 2025"
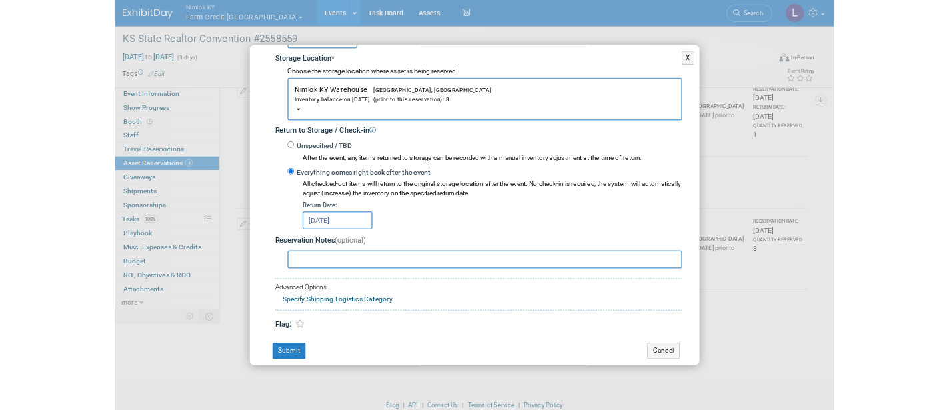
scroll to position [227, 0]
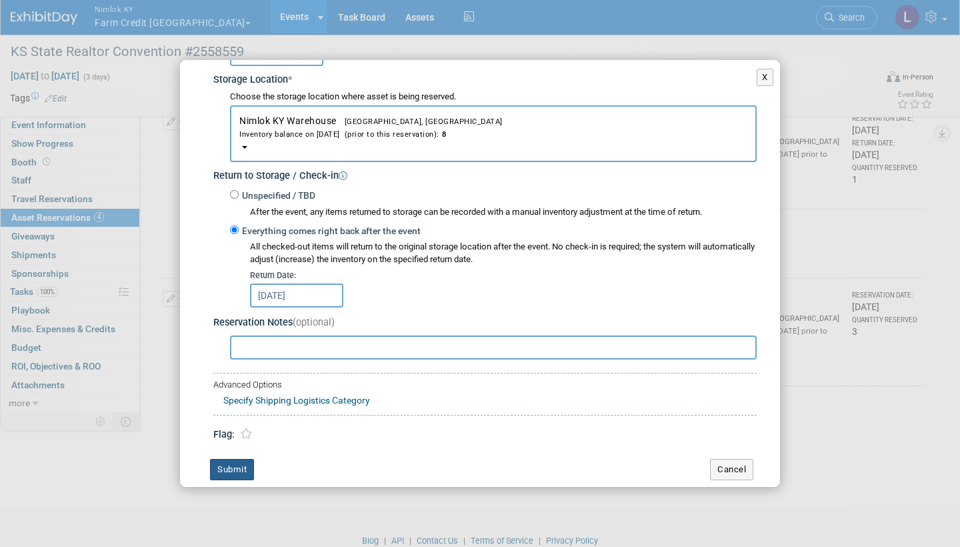
click at [247, 409] on button "Submit" at bounding box center [232, 469] width 44 height 21
